Goal: Task Accomplishment & Management: Manage account settings

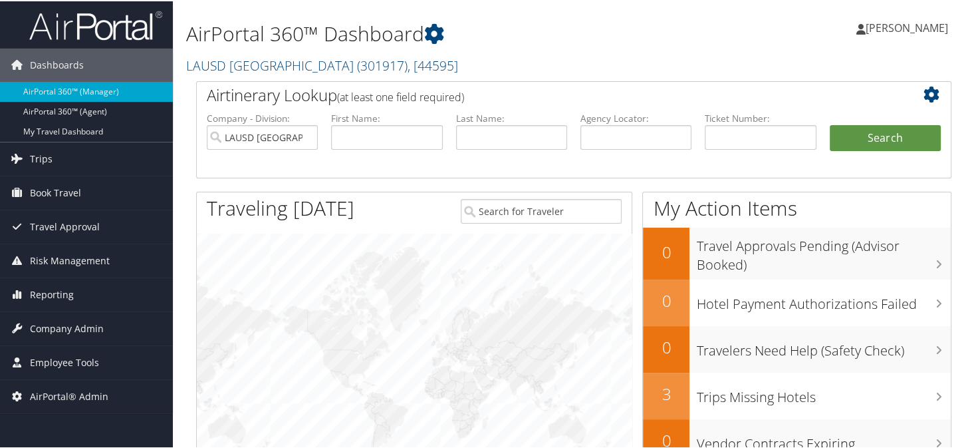
click at [573, 20] on h1 "AirPortal 360™ Dashboard" at bounding box center [444, 33] width 517 height 28
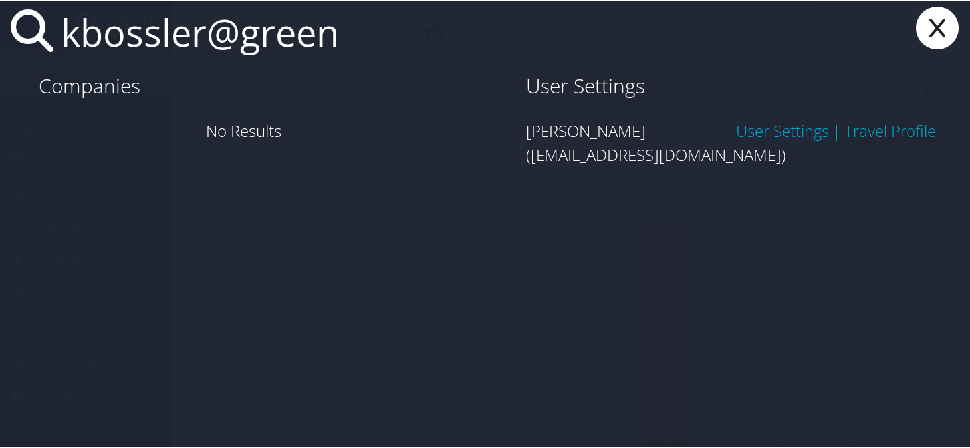
type input "kbossler@green"
click at [741, 132] on link "User Settings" at bounding box center [782, 129] width 93 height 22
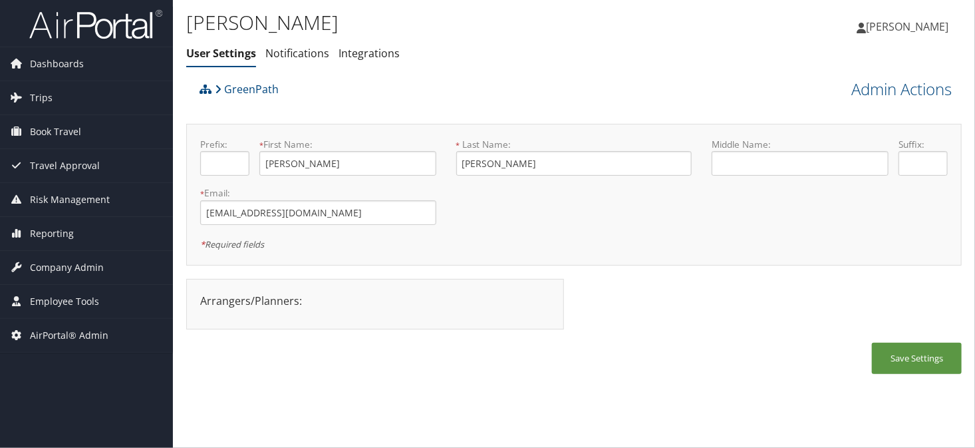
click at [483, 67] on div "[PERSON_NAME] User Settings Notifications Integrations User Settings Notificati…" at bounding box center [444, 41] width 517 height 69
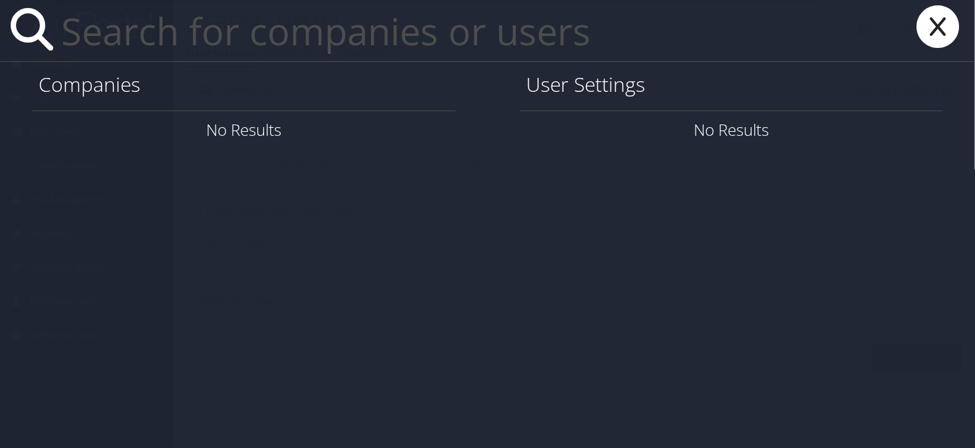
paste input "[EMAIL_ADDRESS][DOMAIN_NAME]>"
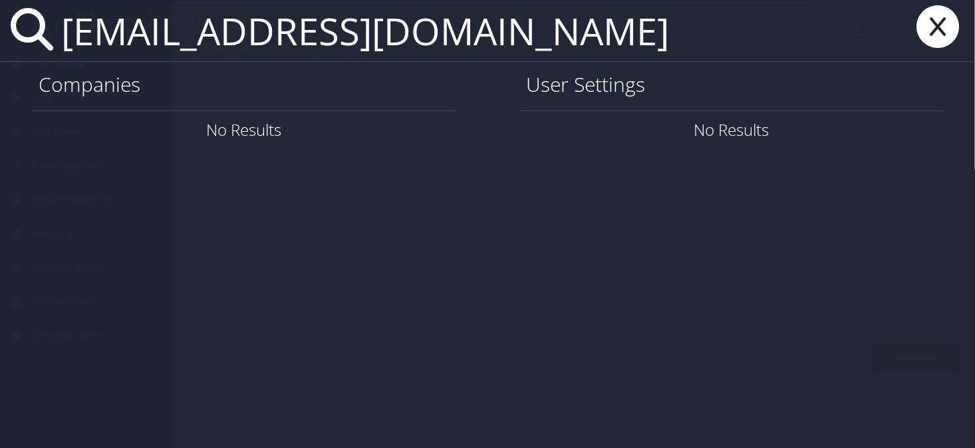
type input "[EMAIL_ADDRESS][DOMAIN_NAME]"
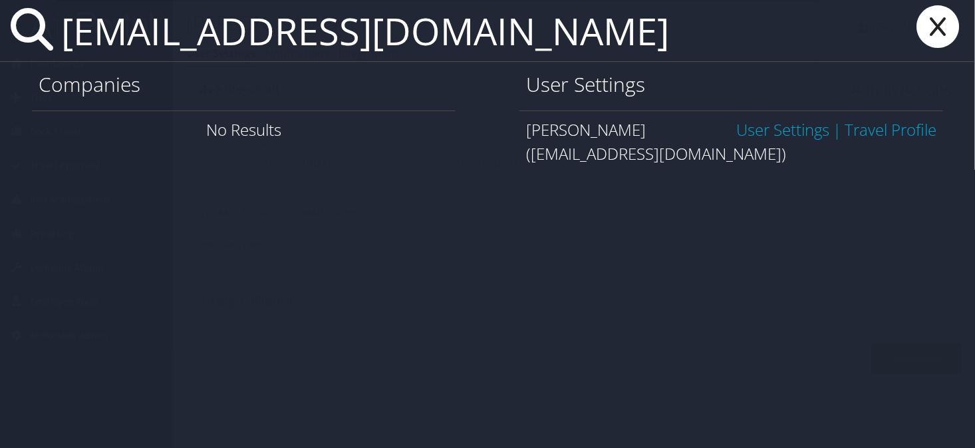
click at [751, 134] on link "User Settings" at bounding box center [782, 129] width 93 height 22
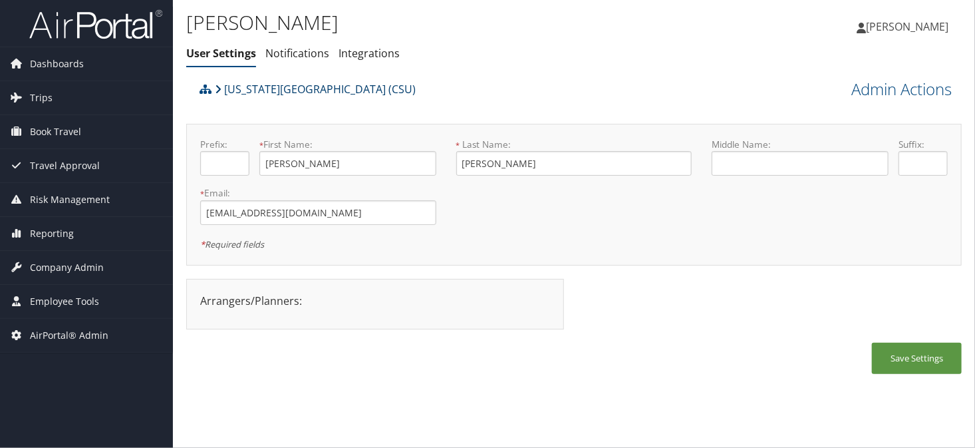
click at [289, 92] on link "[US_STATE][GEOGRAPHIC_DATA] (CSU)" at bounding box center [315, 89] width 201 height 27
click at [47, 270] on span "Company Admin" at bounding box center [67, 267] width 74 height 33
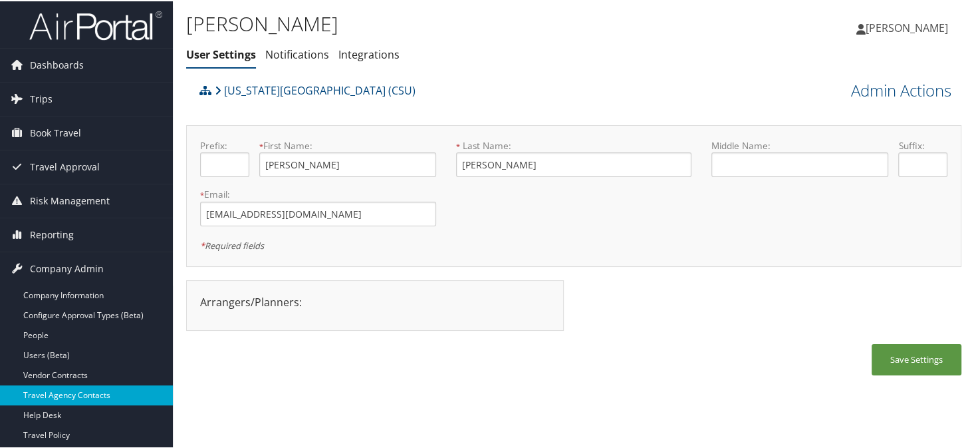
click at [84, 394] on link "Travel Agency Contacts" at bounding box center [86, 394] width 173 height 20
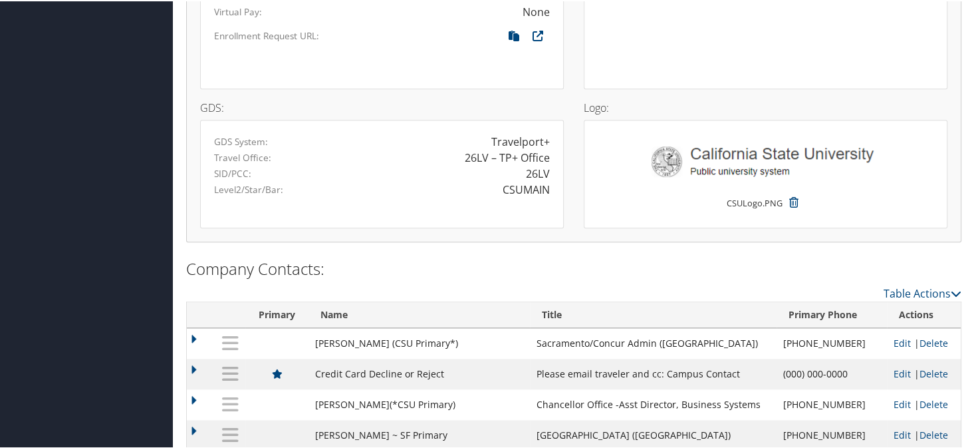
scroll to position [1131, 0]
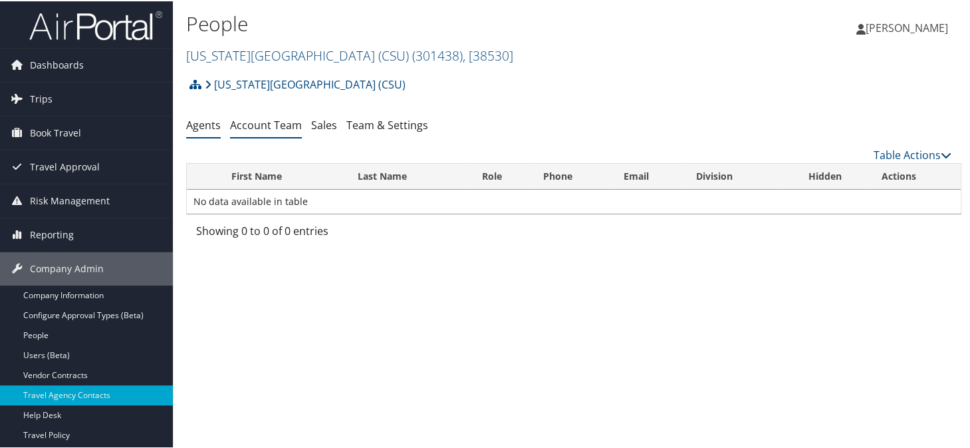
click at [259, 125] on link "Account Team" at bounding box center [266, 123] width 72 height 15
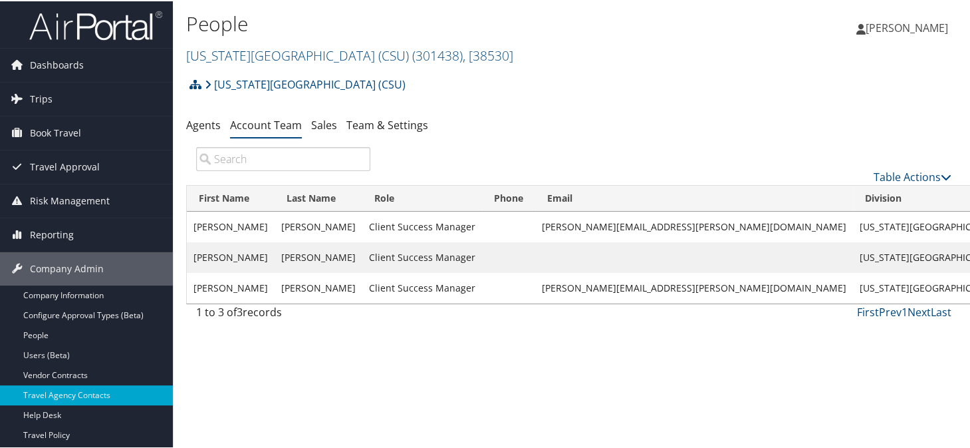
click at [503, 63] on h2 "California State University (CSU) ( 301438 ) , [ 38530 ]" at bounding box center [444, 53] width 517 height 23
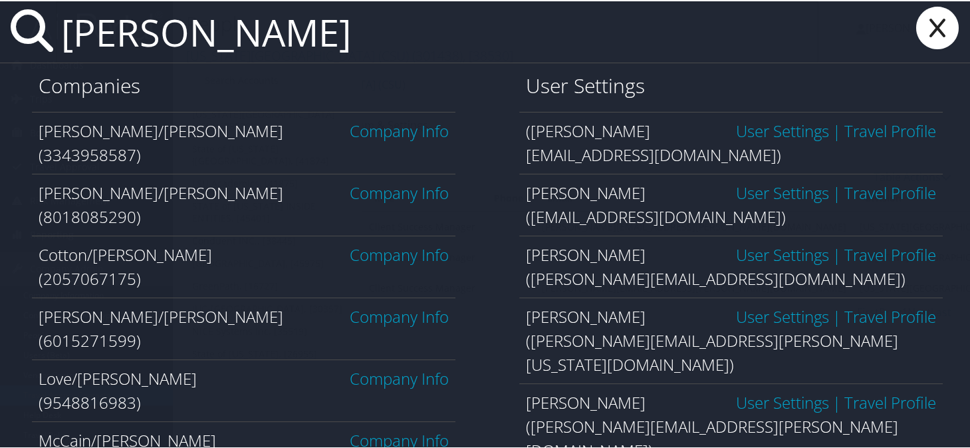
click at [245, 44] on input "amanda" at bounding box center [437, 30] width 763 height 61
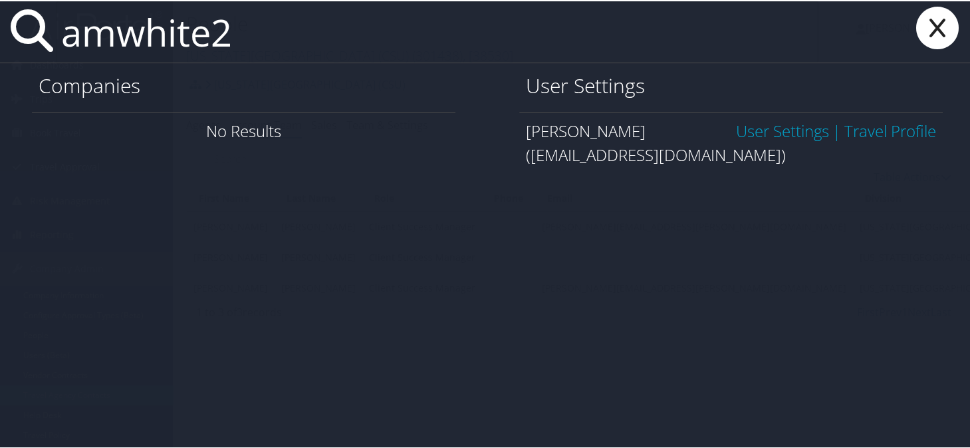
type input "amwhite2"
click at [768, 134] on link "User Settings" at bounding box center [782, 129] width 93 height 22
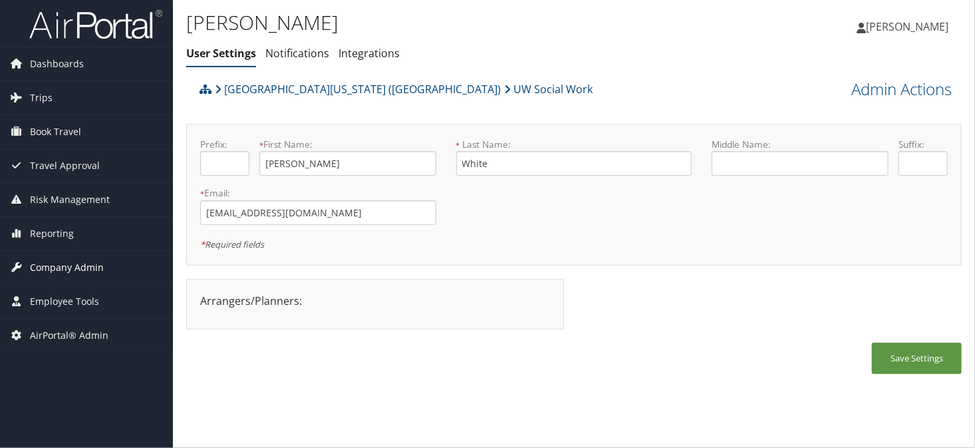
click at [46, 273] on span "Company Admin" at bounding box center [67, 267] width 74 height 33
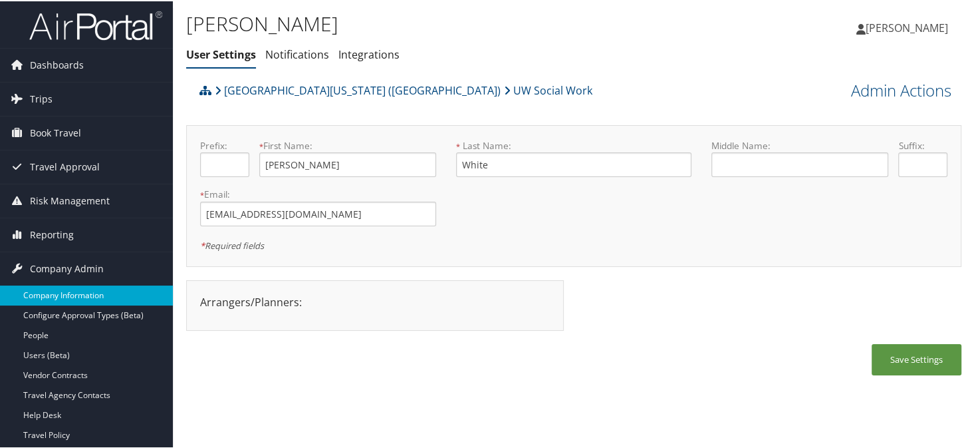
click at [55, 301] on link "Company Information" at bounding box center [86, 294] width 173 height 20
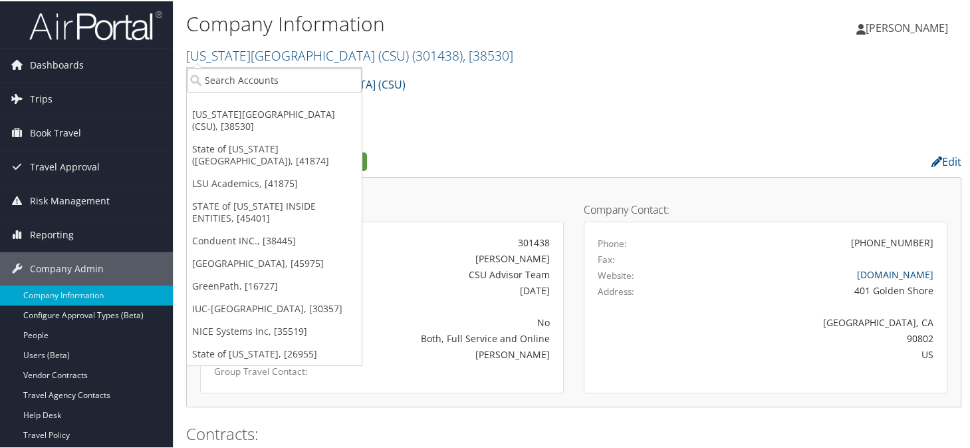
click at [238, 92] on ul "California State University (CSU), [38530] State of Louisiana (SOLA), [41874] L…" at bounding box center [274, 215] width 176 height 299
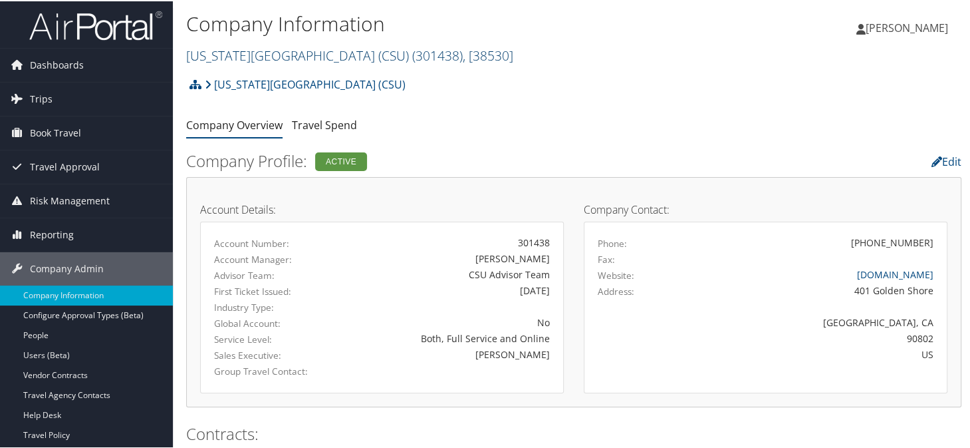
drag, startPoint x: 251, startPoint y: 51, endPoint x: 251, endPoint y: 61, distance: 10.0
click at [251, 55] on link "California State University (CSU) ( 301438 ) , [ 38530 ]" at bounding box center [349, 54] width 327 height 18
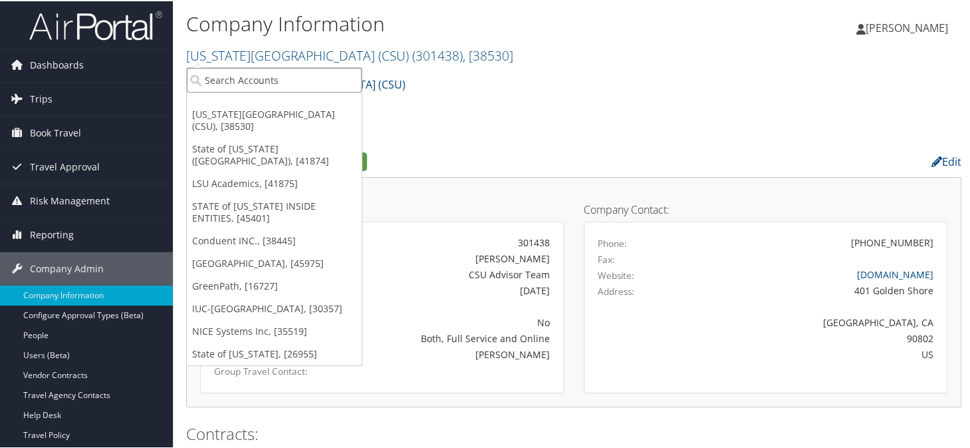
click at [225, 78] on input "search" at bounding box center [274, 79] width 175 height 25
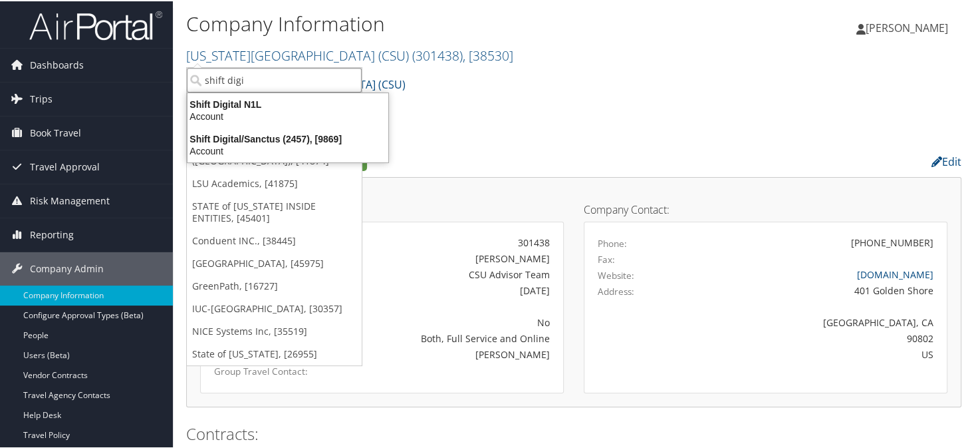
type input "shift digit"
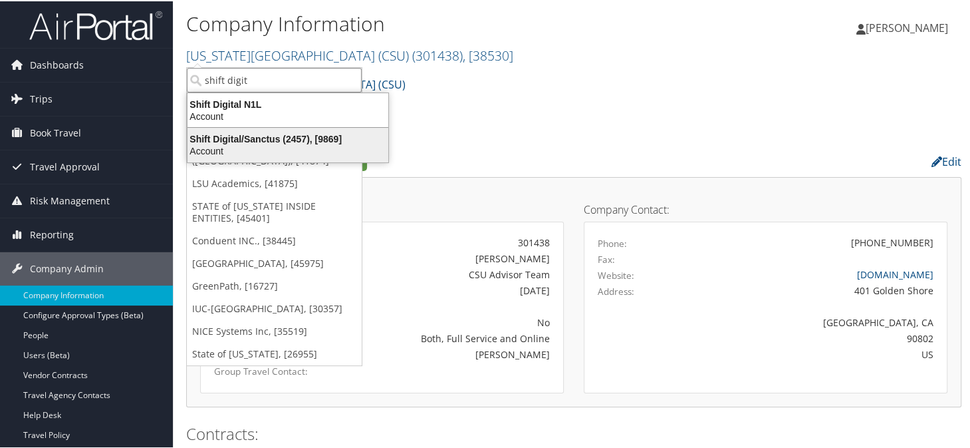
click at [225, 130] on div "Shift Digital/Sanctus (2457), [9869] Account" at bounding box center [288, 143] width 197 height 31
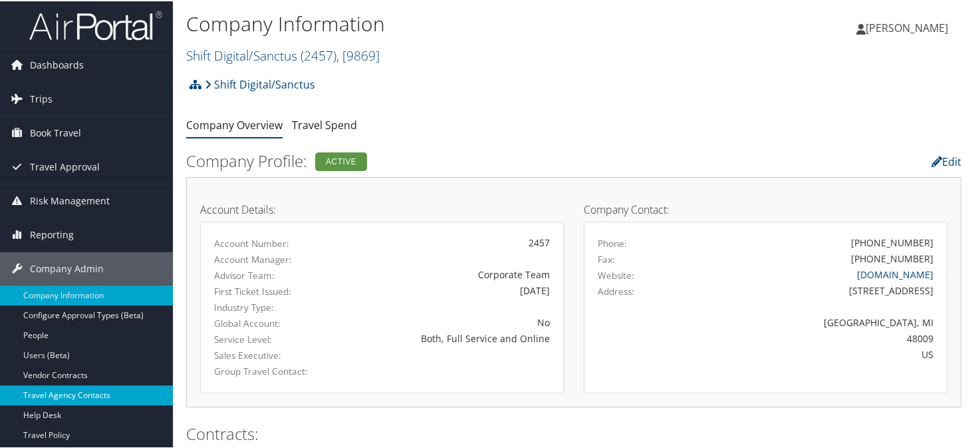
click at [80, 385] on link "Travel Agency Contacts" at bounding box center [86, 394] width 173 height 20
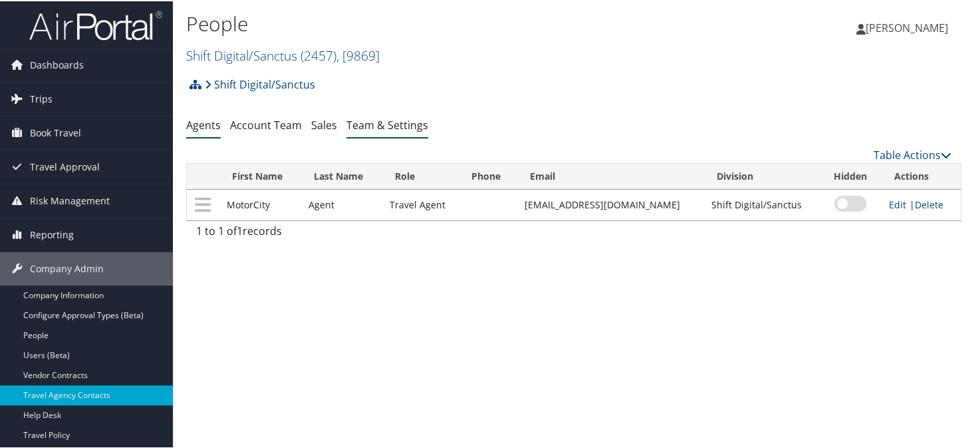
click at [366, 124] on link "Team & Settings" at bounding box center [387, 123] width 82 height 15
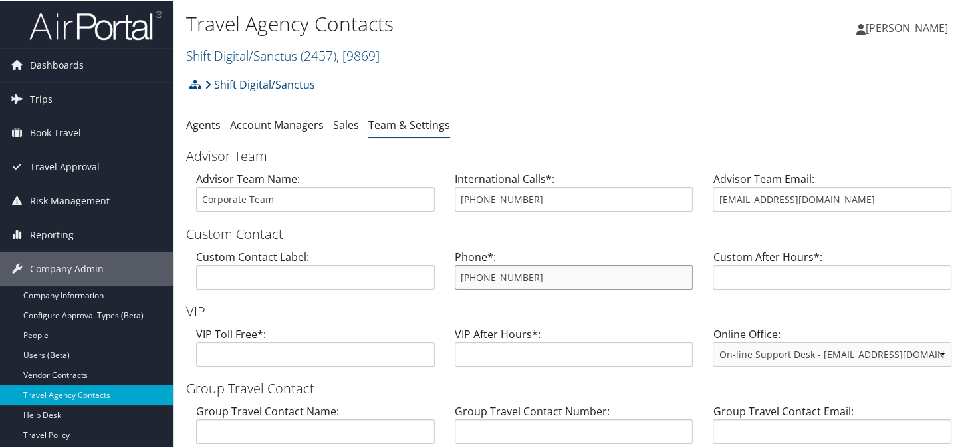
drag, startPoint x: 535, startPoint y: 276, endPoint x: 456, endPoint y: 277, distance: 79.8
click at [456, 277] on input "800-813-2377" at bounding box center [574, 275] width 239 height 25
click at [529, 59] on h2 "Shift Digital/Sanctus ( 2457 ) , [ 9869 ]" at bounding box center [444, 53] width 517 height 23
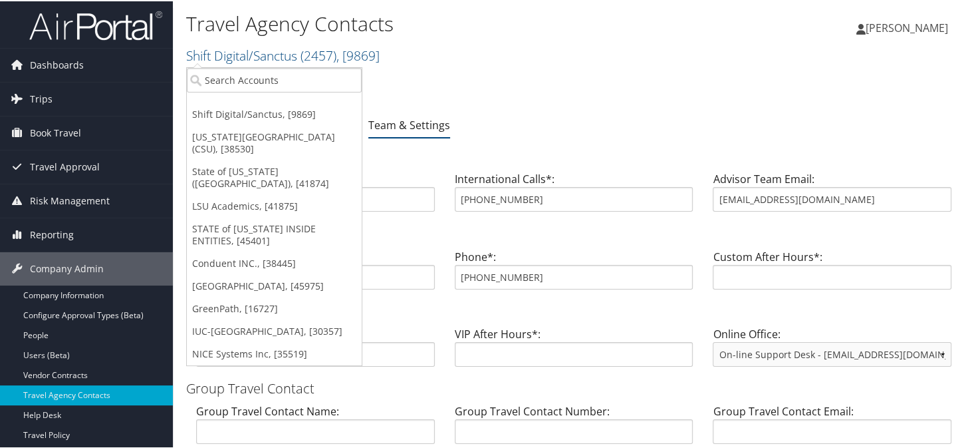
click at [531, 111] on div "Shift Digital/Sanctus Account Structure Shift Digital/Sanctus (2457) ACTIVE Cre…" at bounding box center [573, 365] width 775 height 591
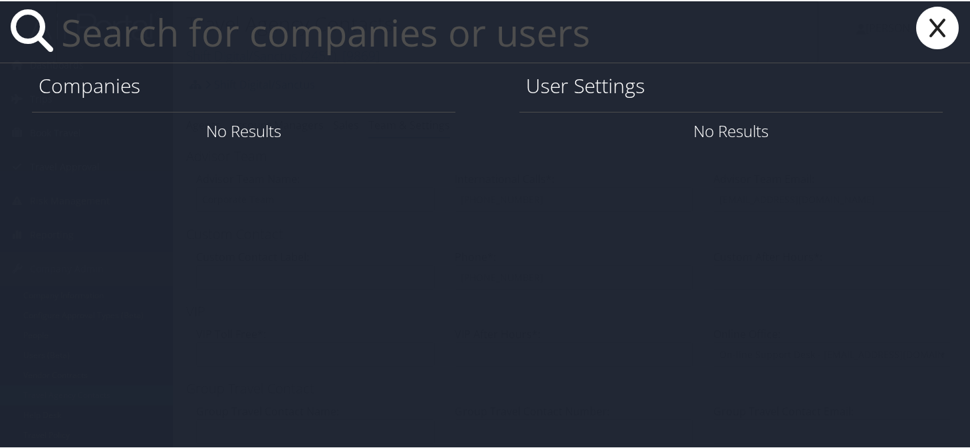
paste input "shawnecca.burke@dhha.org"
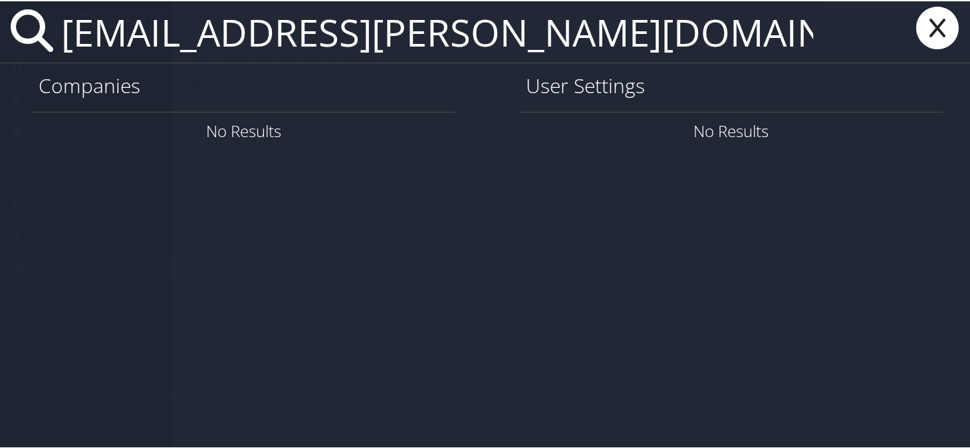
type input "shawnecca.burke@dhha.org"
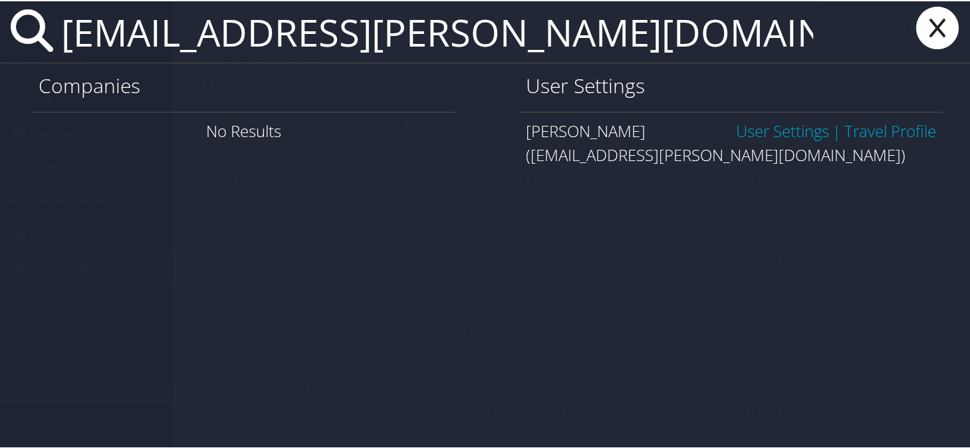
click at [781, 123] on link "User Settings" at bounding box center [782, 129] width 93 height 22
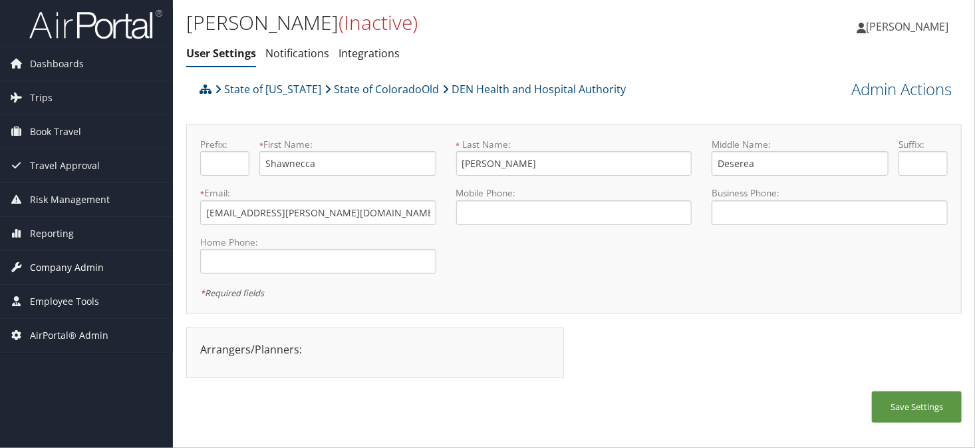
drag, startPoint x: 77, startPoint y: 261, endPoint x: 74, endPoint y: 277, distance: 16.3
click at [76, 261] on span "Company Admin" at bounding box center [67, 267] width 74 height 33
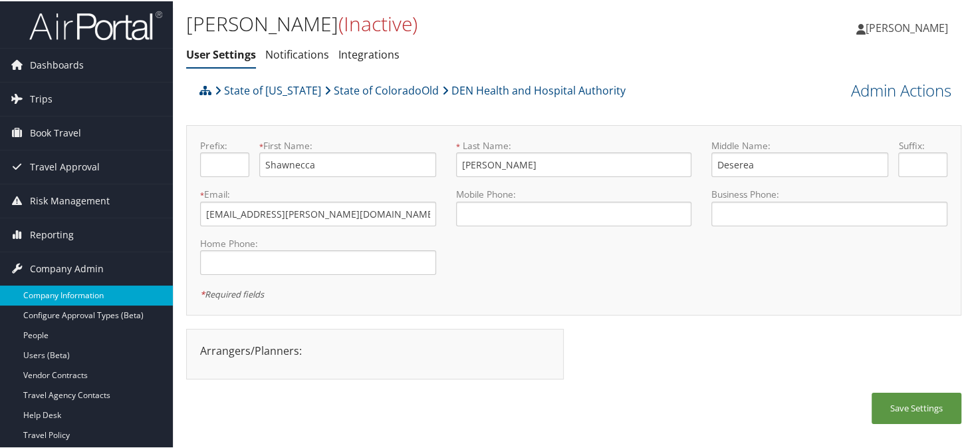
click at [70, 293] on link "Company Information" at bounding box center [86, 294] width 173 height 20
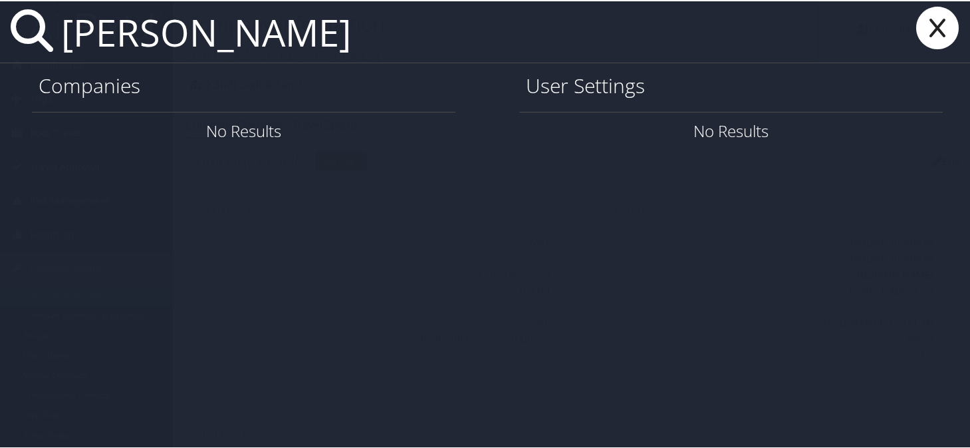
click at [240, 31] on input "Mustapha Osuolale Bello" at bounding box center [437, 30] width 763 height 61
drag, startPoint x: 242, startPoint y: 31, endPoint x: 63, endPoint y: 34, distance: 178.9
click at [63, 34] on input "Mustapha Osuolale Bello" at bounding box center [437, 30] width 763 height 61
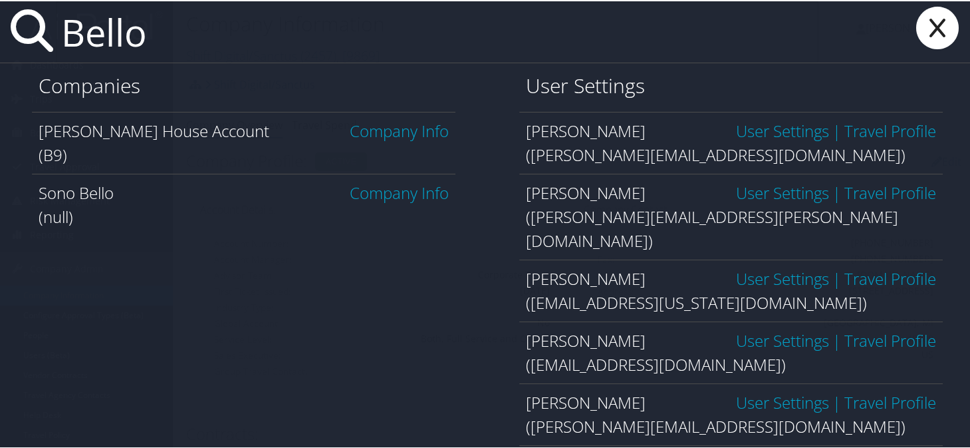
type input "Bello"
click at [925, 41] on icon at bounding box center [937, 26] width 53 height 43
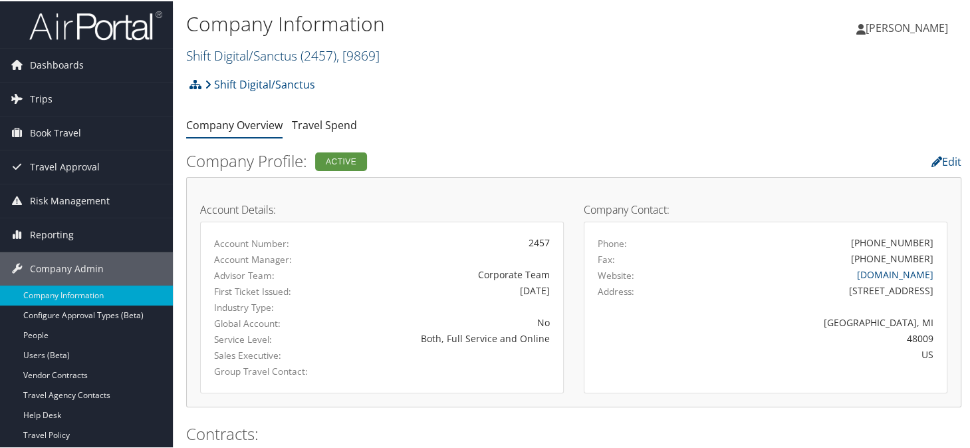
click at [230, 61] on link "Shift Digital/Sanctus ( 2457 ) , [ 9869 ]" at bounding box center [283, 54] width 194 height 18
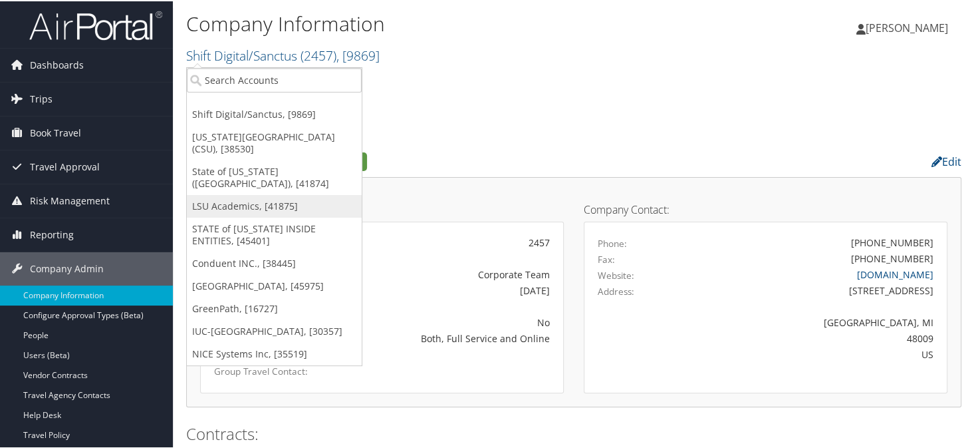
click at [215, 196] on link "LSU Academics, [41875]" at bounding box center [274, 205] width 175 height 23
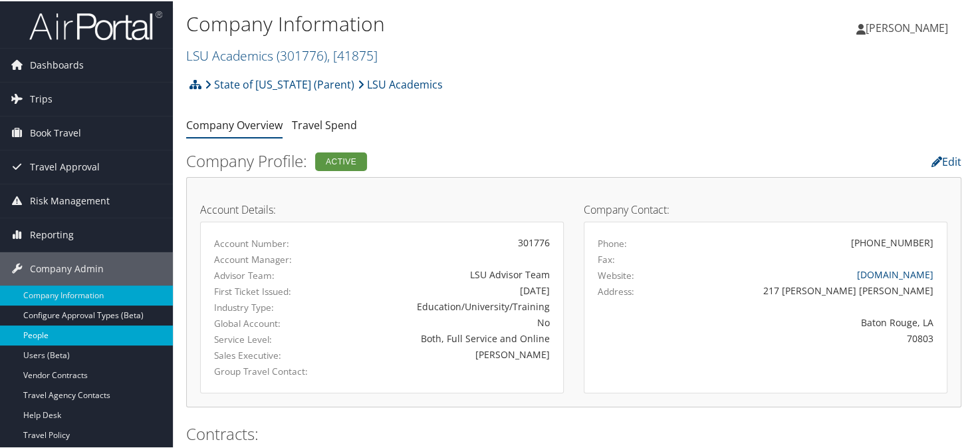
click at [40, 335] on link "People" at bounding box center [86, 334] width 173 height 20
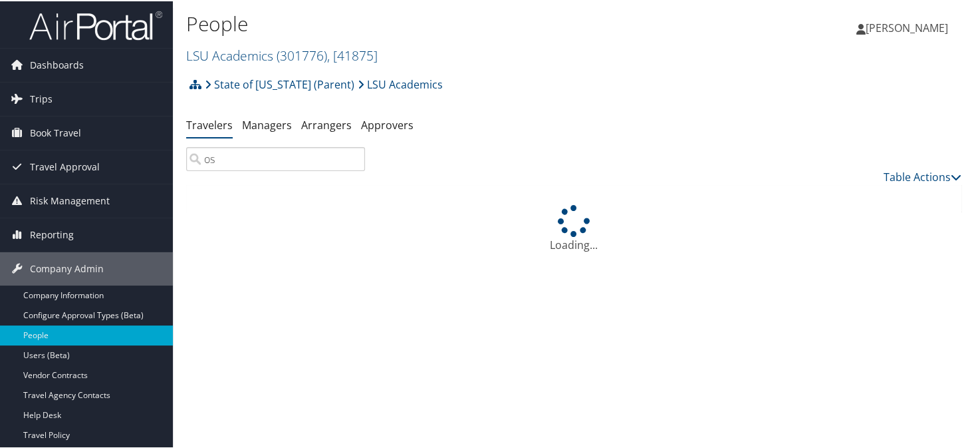
type input "o"
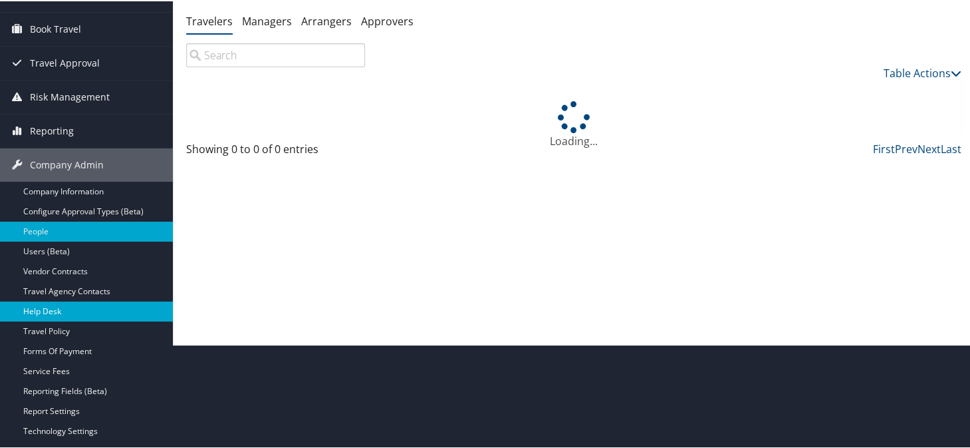
scroll to position [133, 0]
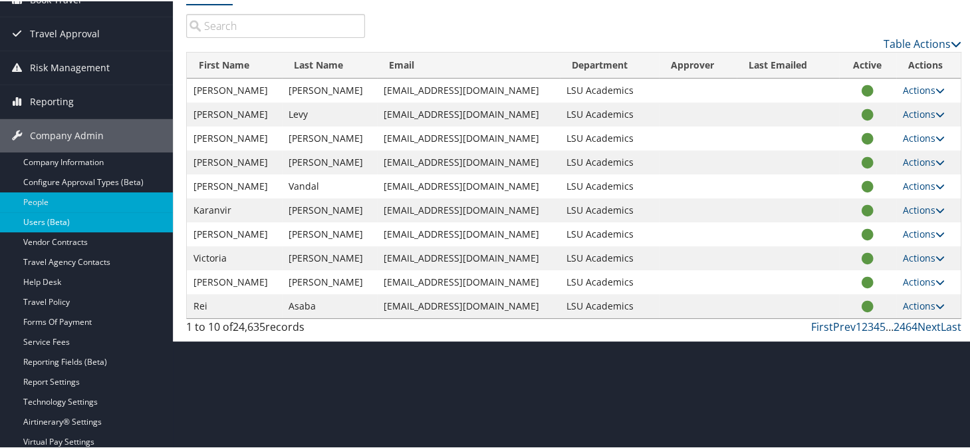
click at [63, 219] on link "Users (Beta)" at bounding box center [86, 221] width 173 height 20
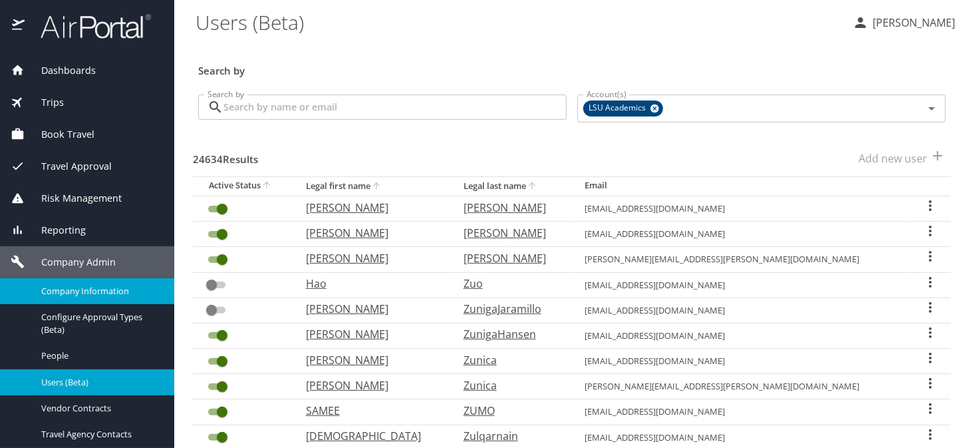
click at [72, 295] on span "Company Information" at bounding box center [99, 291] width 117 height 13
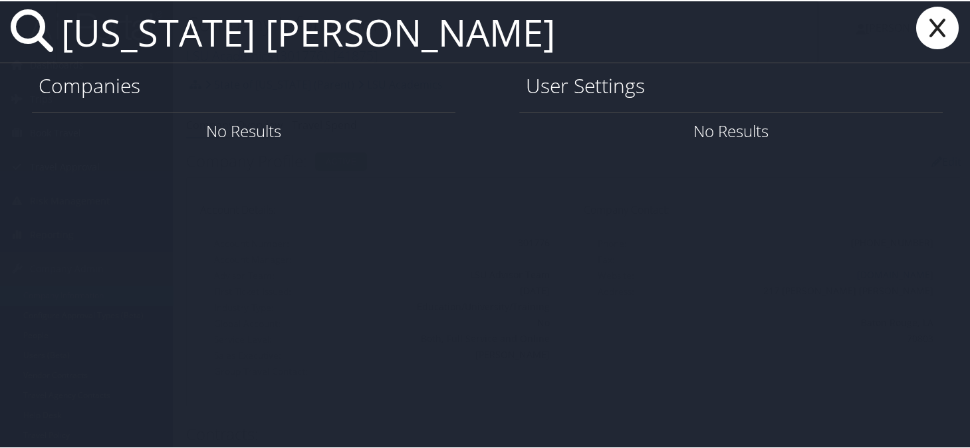
type input "virginia elizabeth evans"
drag, startPoint x: 930, startPoint y: 40, endPoint x: 863, endPoint y: 16, distance: 71.3
click at [930, 39] on icon at bounding box center [937, 26] width 53 height 43
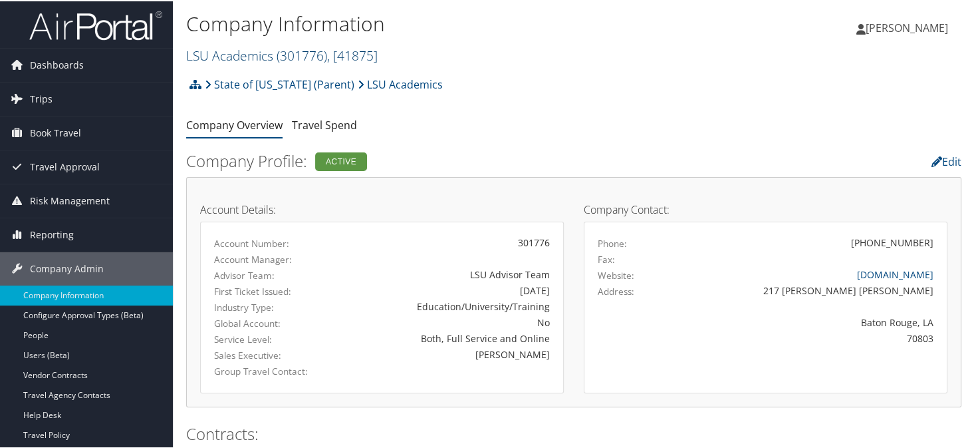
click at [233, 55] on link "LSU Academics ( 301776 ) , [ 41875 ]" at bounding box center [282, 54] width 192 height 18
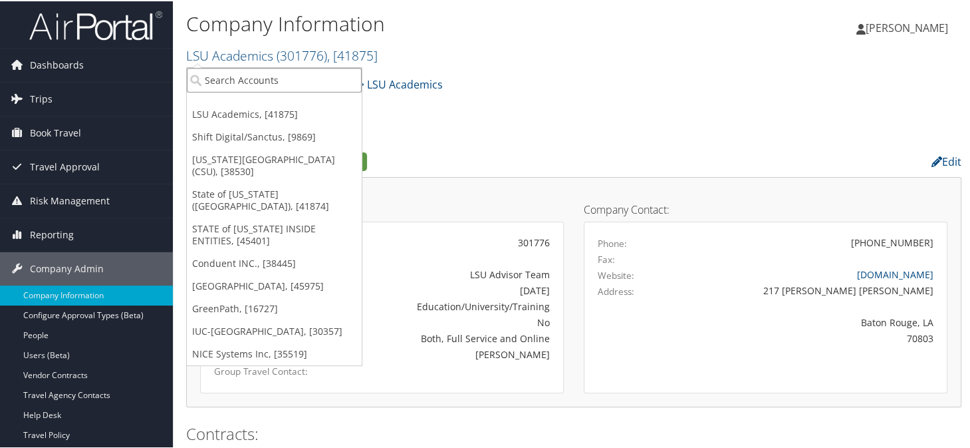
click at [230, 74] on input "search" at bounding box center [274, 79] width 175 height 25
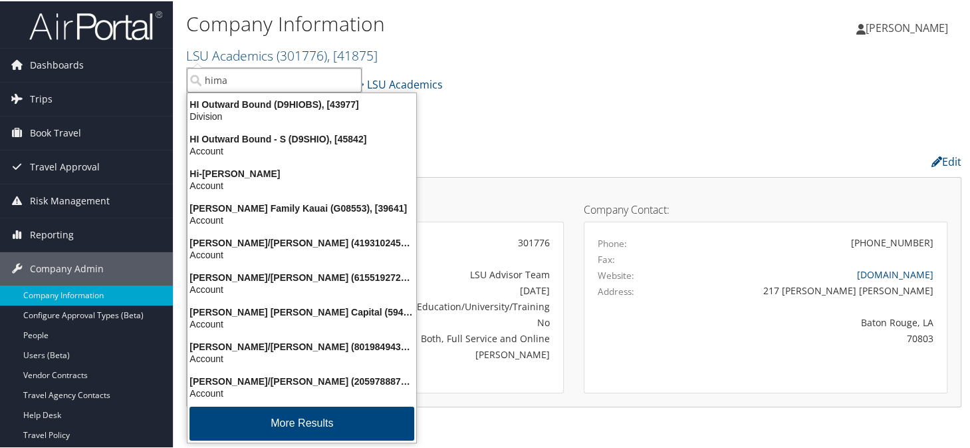
type input "hima"
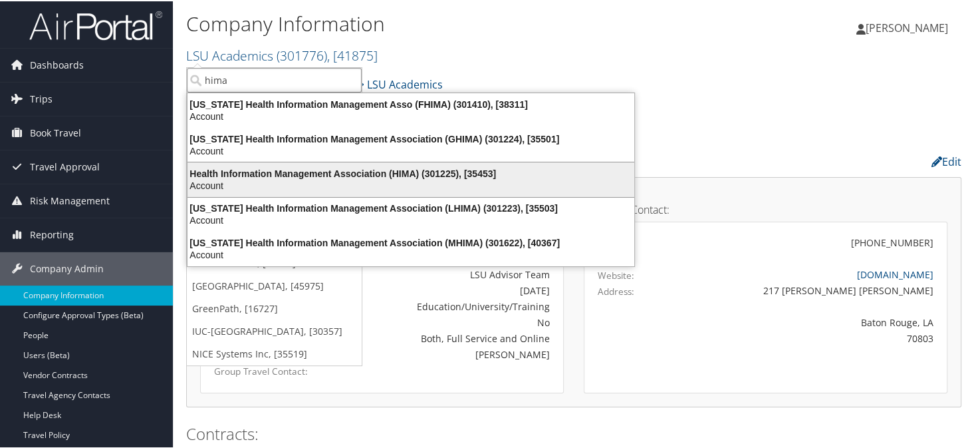
click at [297, 166] on div "Health Information Management Association (HIMA) (301225), [35453]" at bounding box center [411, 172] width 463 height 12
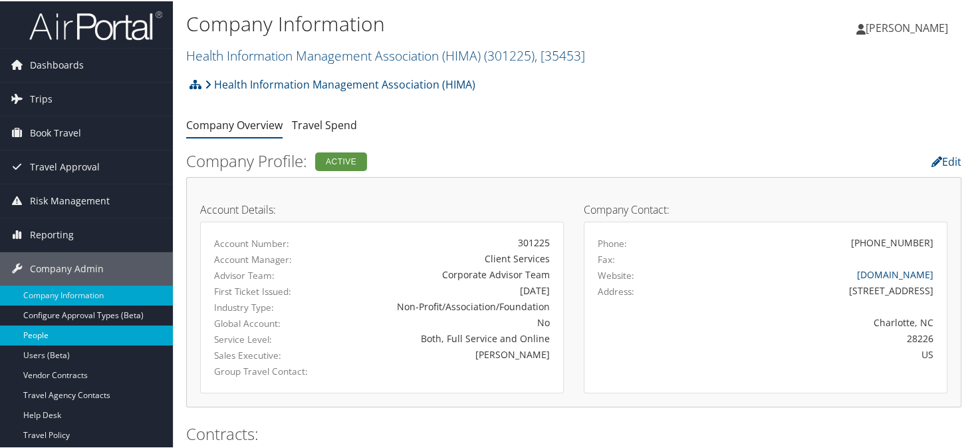
click at [32, 333] on link "People" at bounding box center [86, 334] width 173 height 20
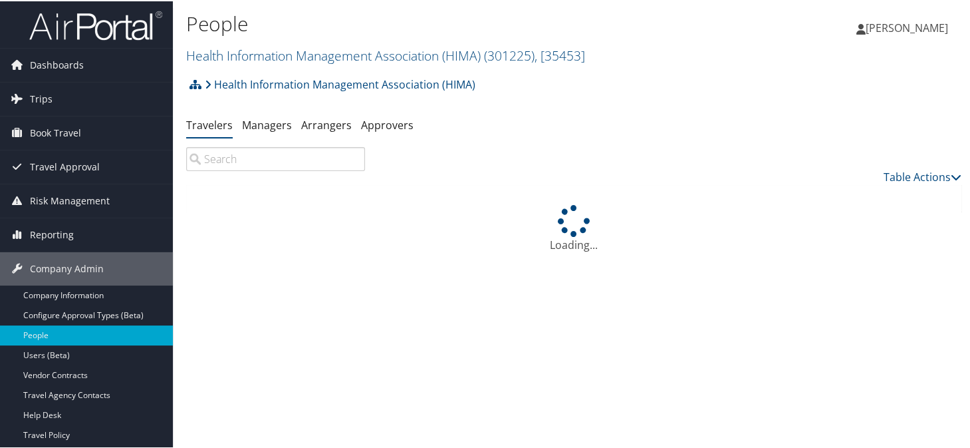
click at [272, 166] on input "search" at bounding box center [275, 158] width 179 height 24
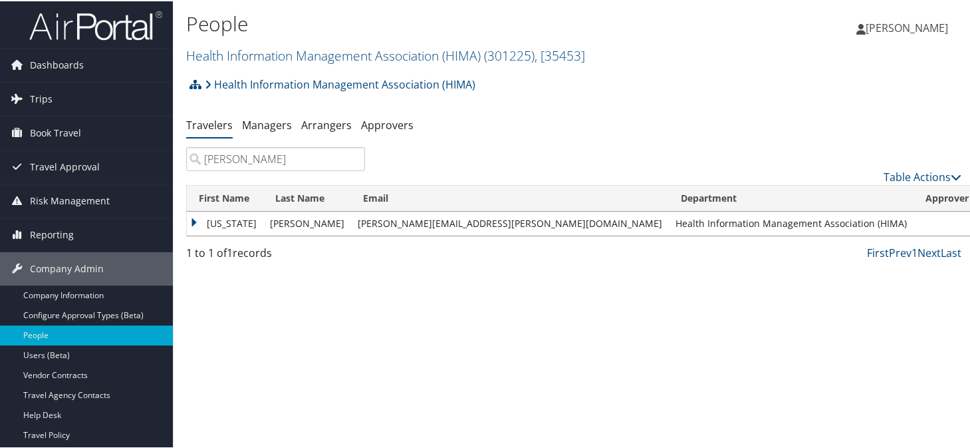
type input "evans"
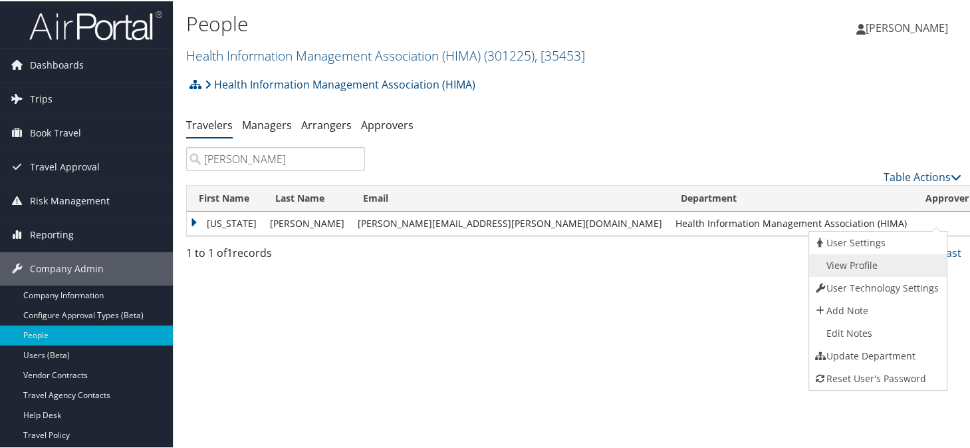
click at [849, 263] on link "View Profile" at bounding box center [876, 264] width 135 height 23
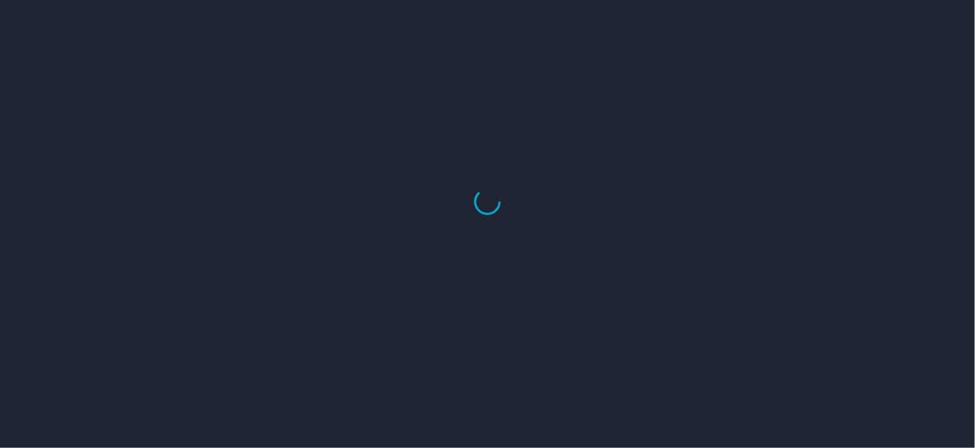
select select "US"
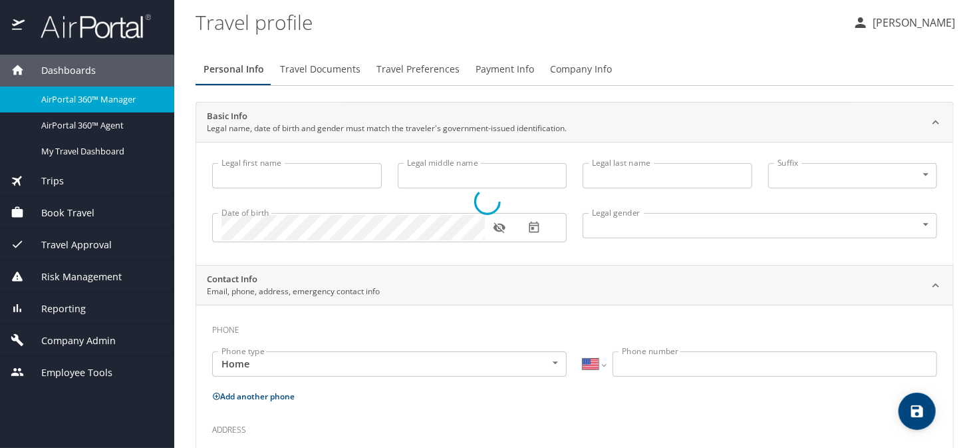
type input "[US_STATE]"
type input "[PERSON_NAME]"
type input "Undisclosed"
select select "US"
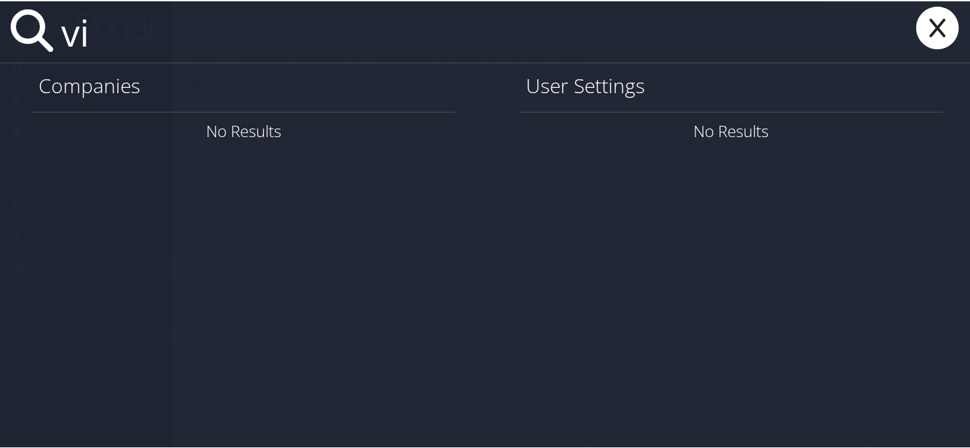
type input "v"
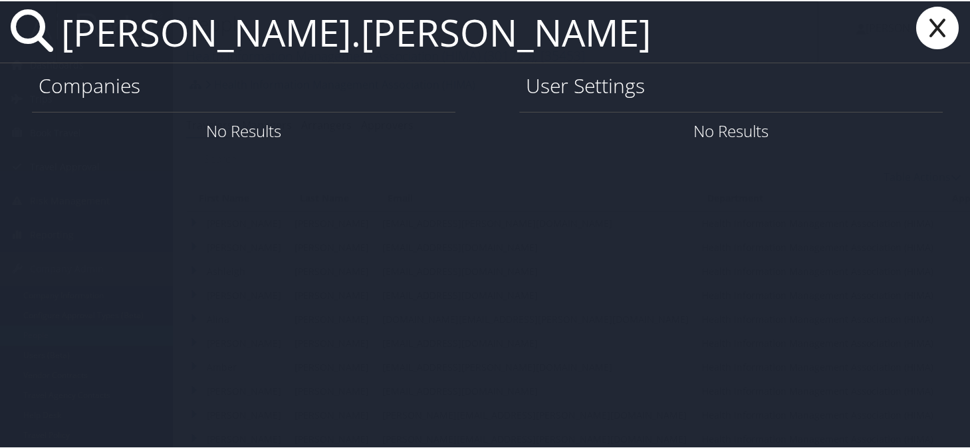
type input "[PERSON_NAME].[PERSON_NAME]"
click at [940, 9] on icon at bounding box center [937, 26] width 53 height 43
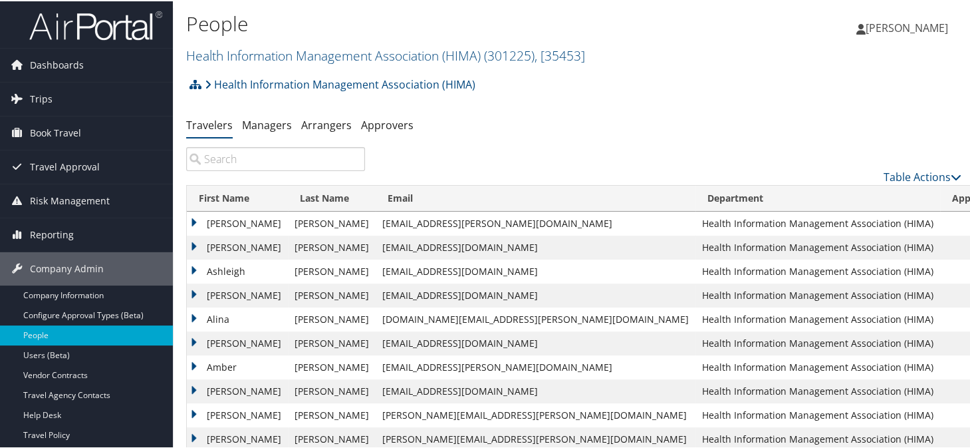
click at [261, 162] on input "search" at bounding box center [275, 158] width 179 height 24
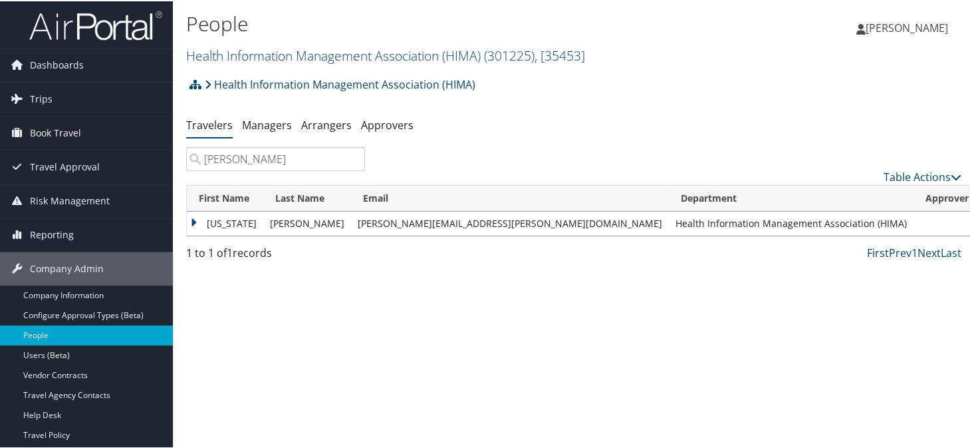
type input "evans"
drag, startPoint x: 497, startPoint y: 220, endPoint x: 335, endPoint y: 230, distance: 161.9
click at [335, 230] on tr "Virginia Evans ginna.evans@emoryhealthcare.org Health Information Management As…" at bounding box center [654, 222] width 935 height 24
copy tr "[PERSON_NAME][EMAIL_ADDRESS][PERSON_NAME][DOMAIN_NAME]"
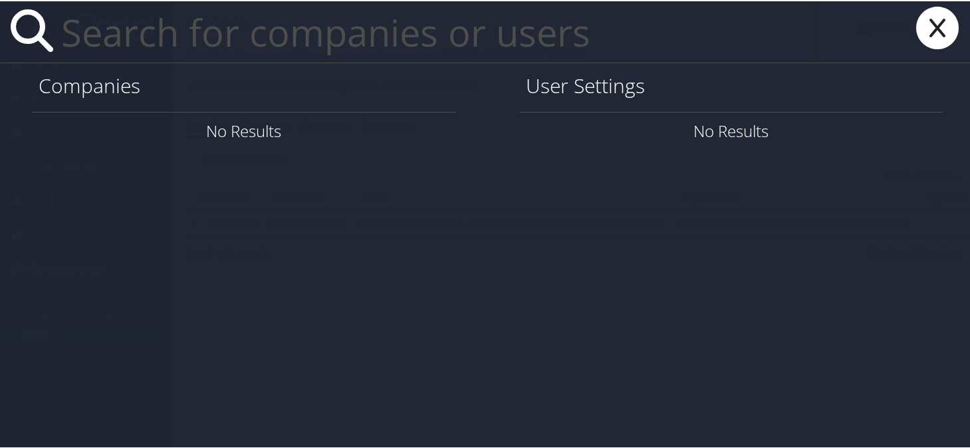
paste input "[PERSON_NAME][EMAIL_ADDRESS][PERSON_NAME][DOMAIN_NAME]"
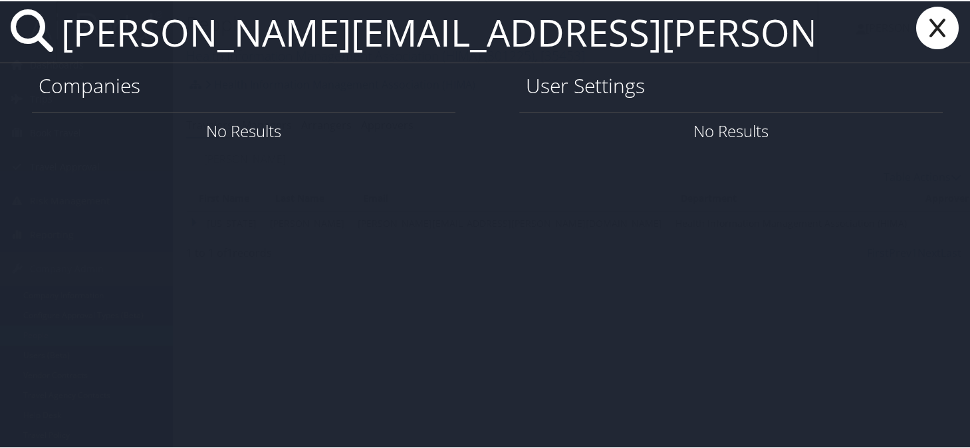
type input "[PERSON_NAME][EMAIL_ADDRESS][PERSON_NAME][DOMAIN_NAME]"
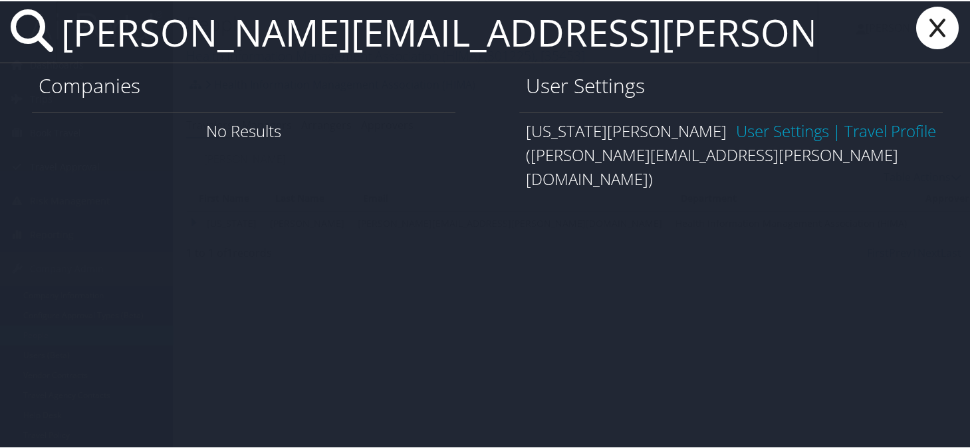
click at [755, 137] on link "User Settings" at bounding box center [782, 129] width 93 height 22
